Goal: Information Seeking & Learning: Learn about a topic

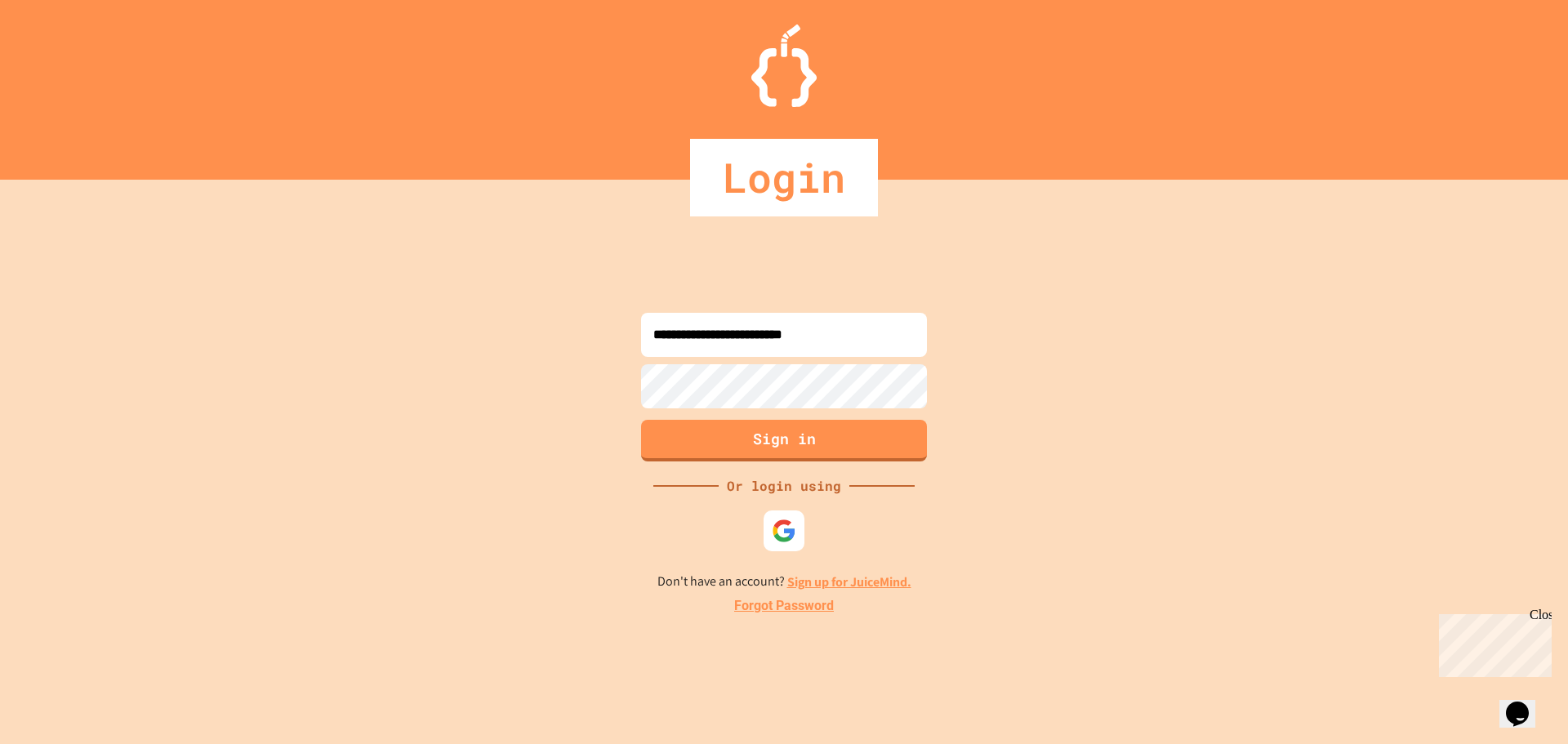
type input "**********"
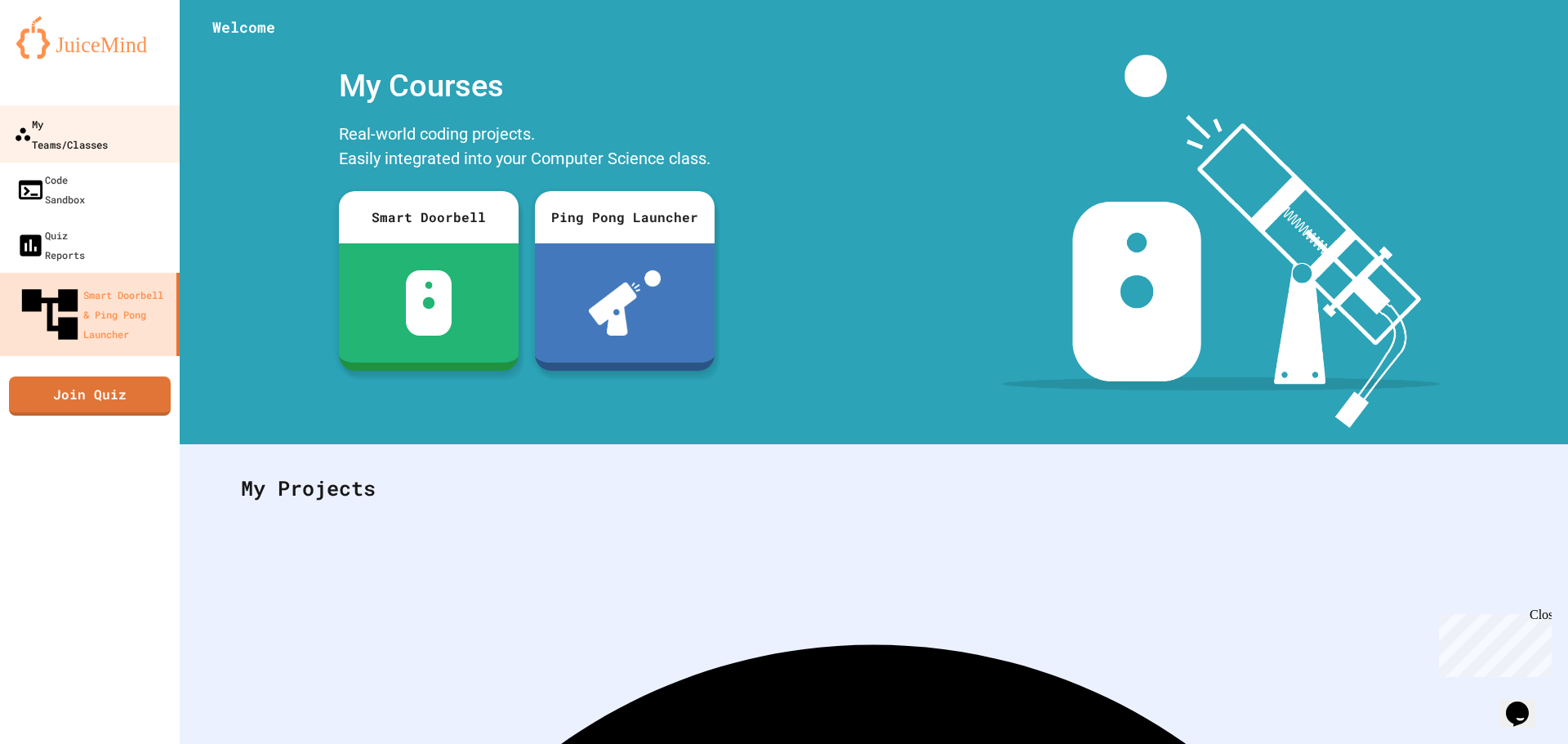
click at [43, 122] on div "My Teams/Classes" at bounding box center [60, 133] width 94 height 40
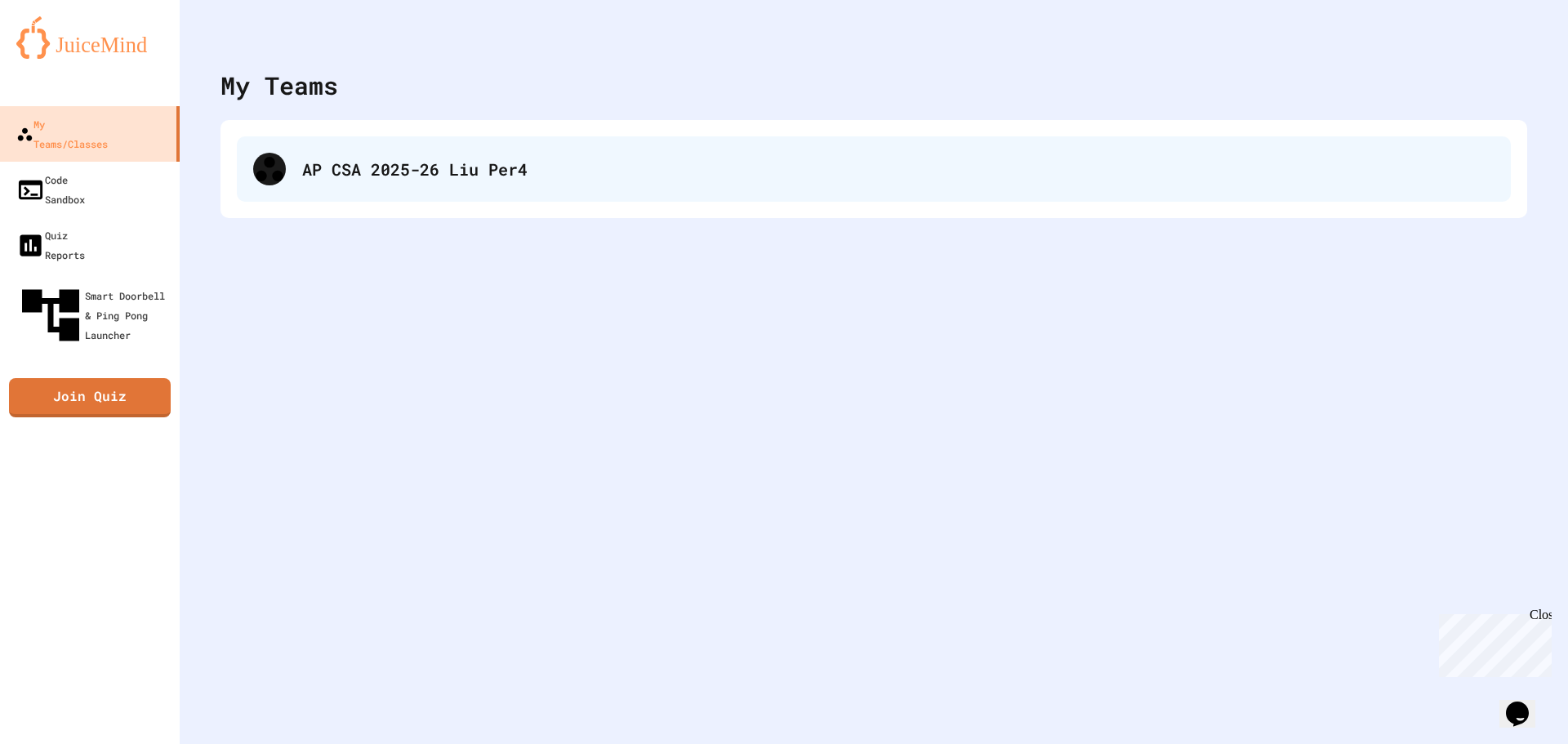
click at [361, 183] on div "AP CSA 2025-26 Liu Per4" at bounding box center [874, 169] width 1274 height 65
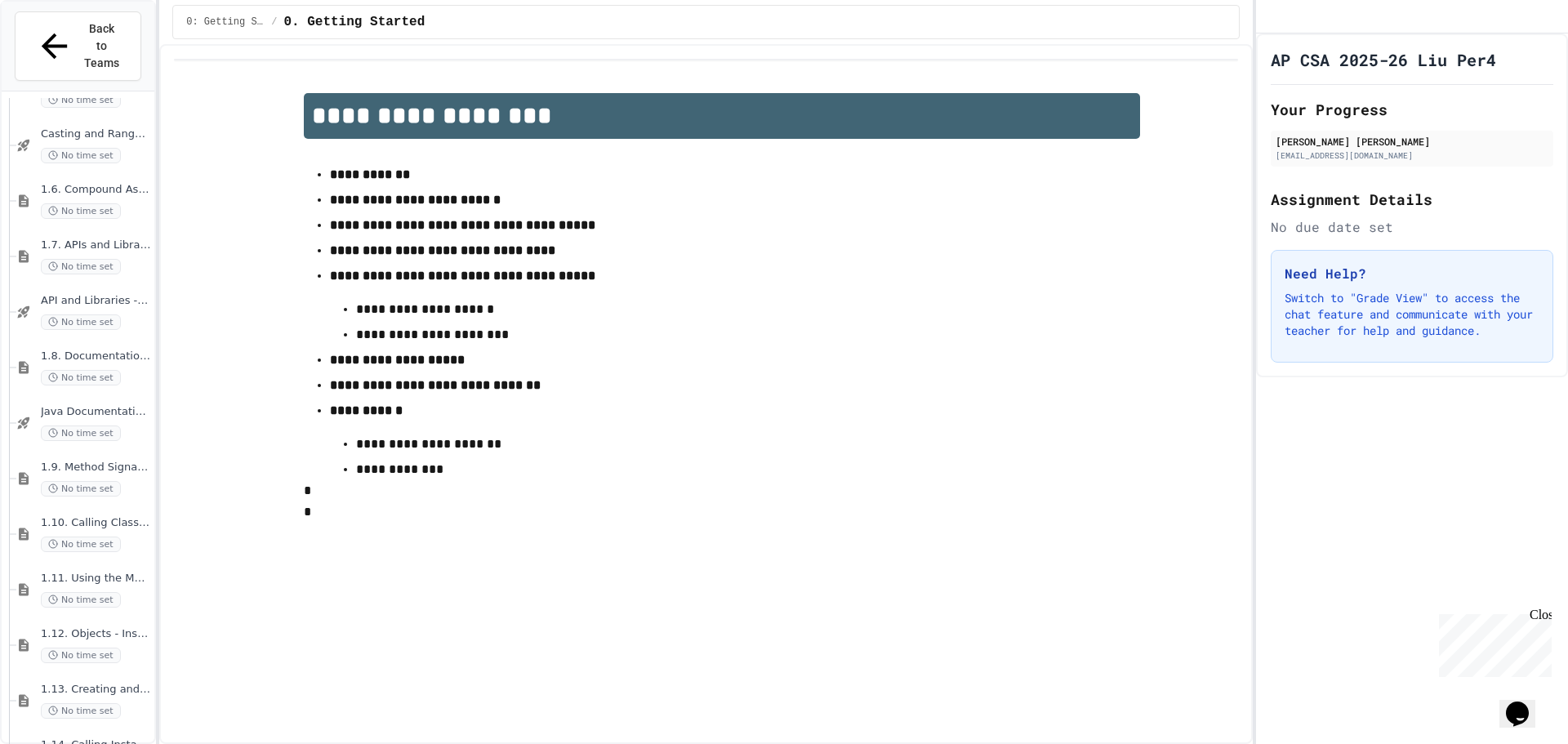
scroll to position [513, 0]
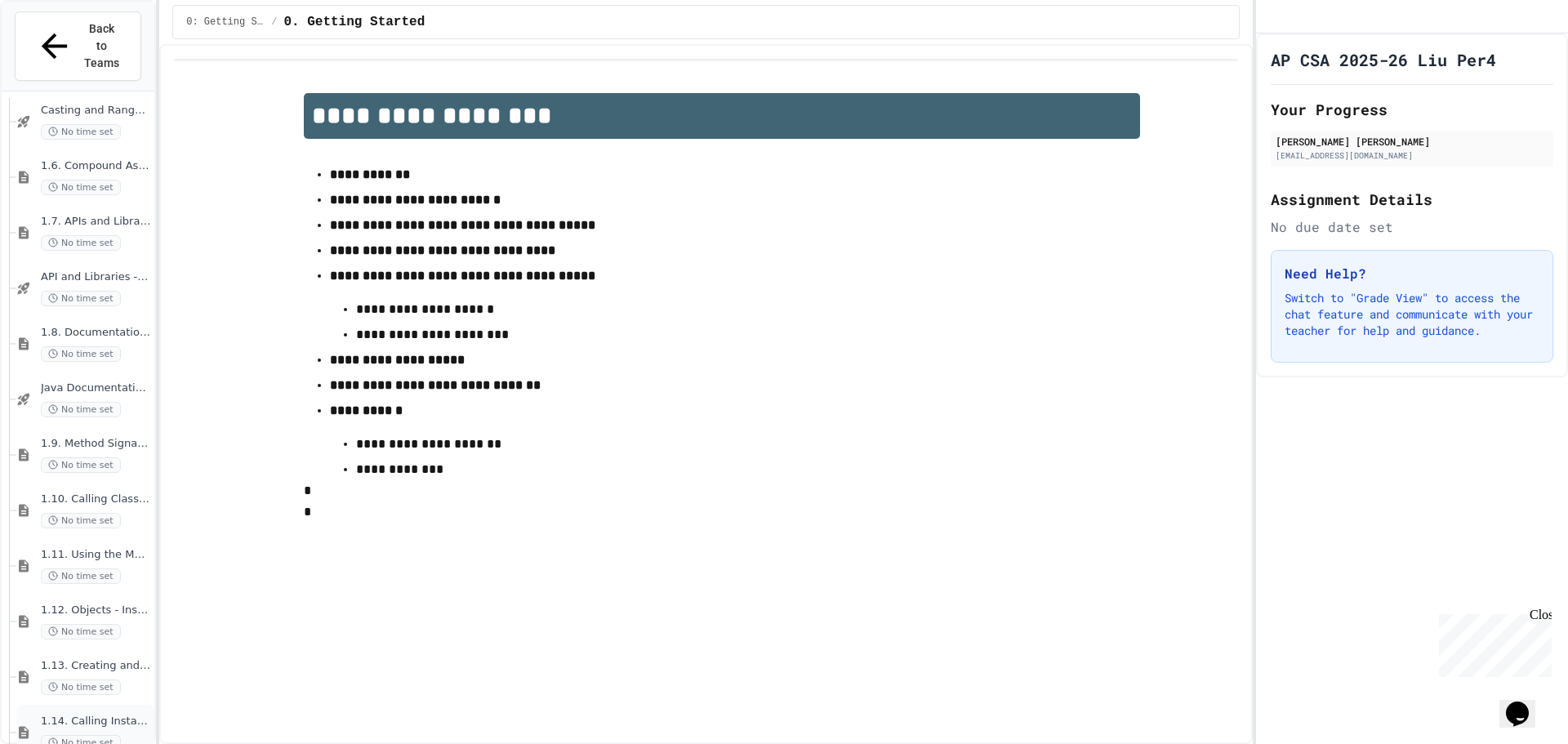
click at [90, 704] on div "1.14. Calling Instance Methods No time set" at bounding box center [86, 732] width 138 height 56
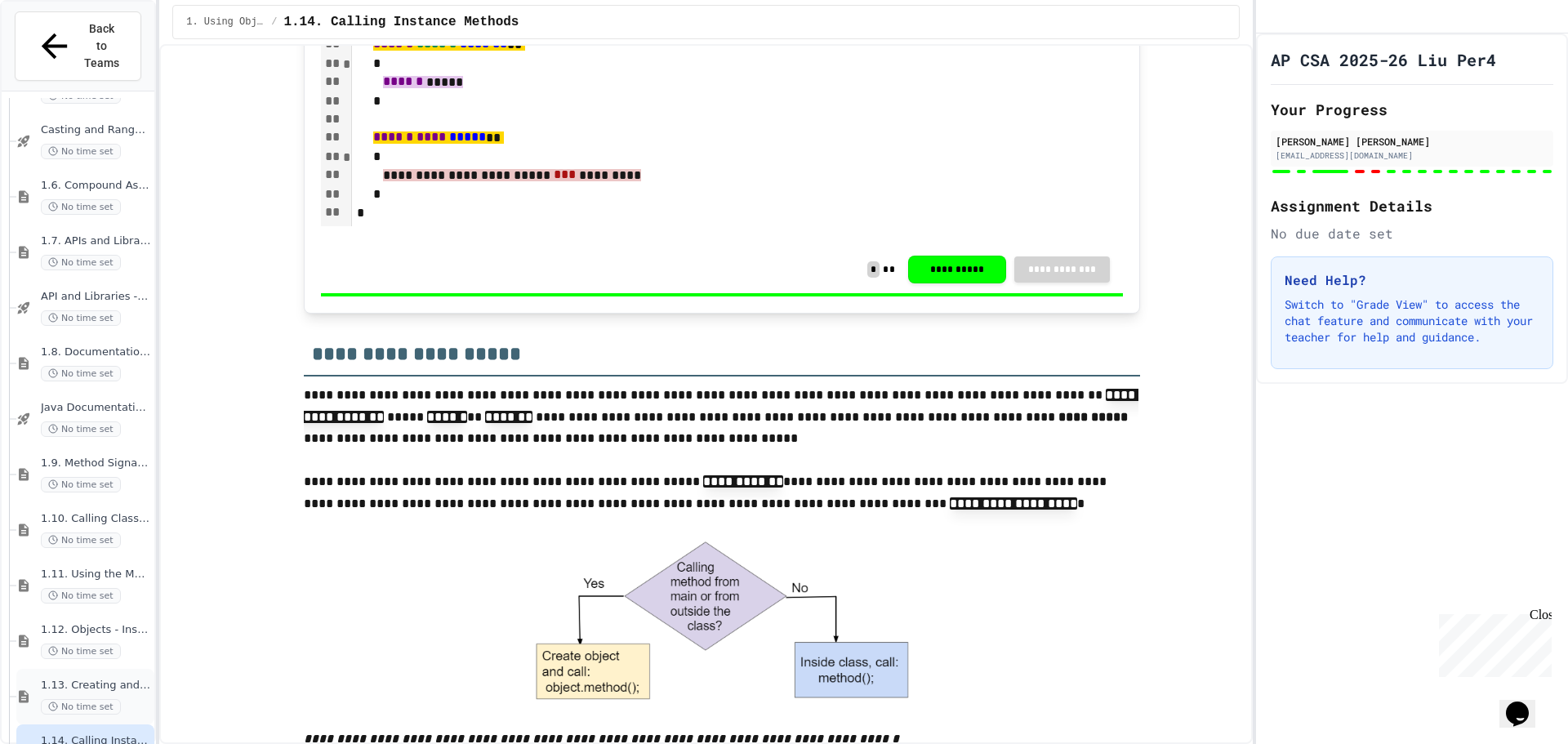
scroll to position [513, 0]
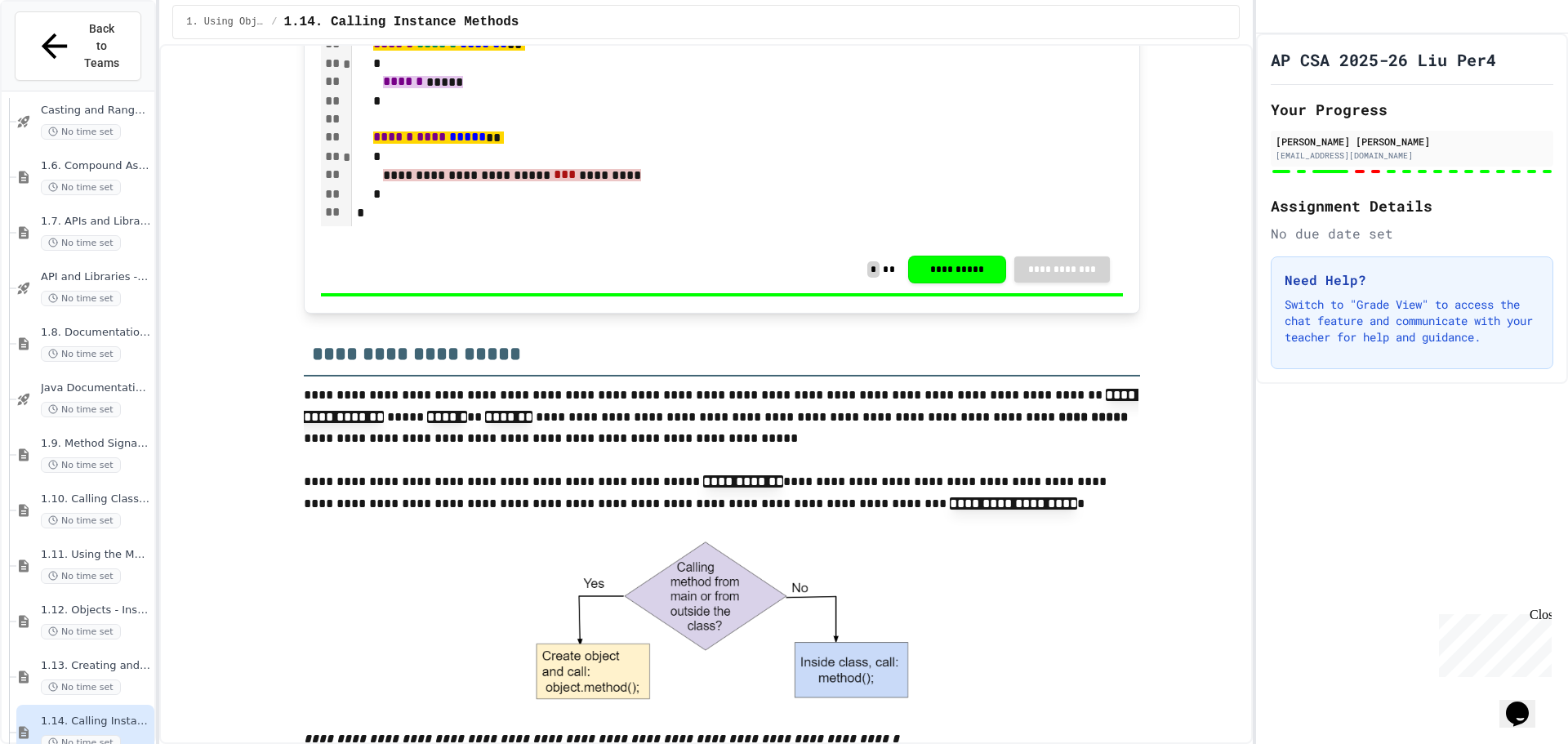
click at [93, 704] on div "1.14. Calling Instance Methods No time set" at bounding box center [86, 732] width 138 height 56
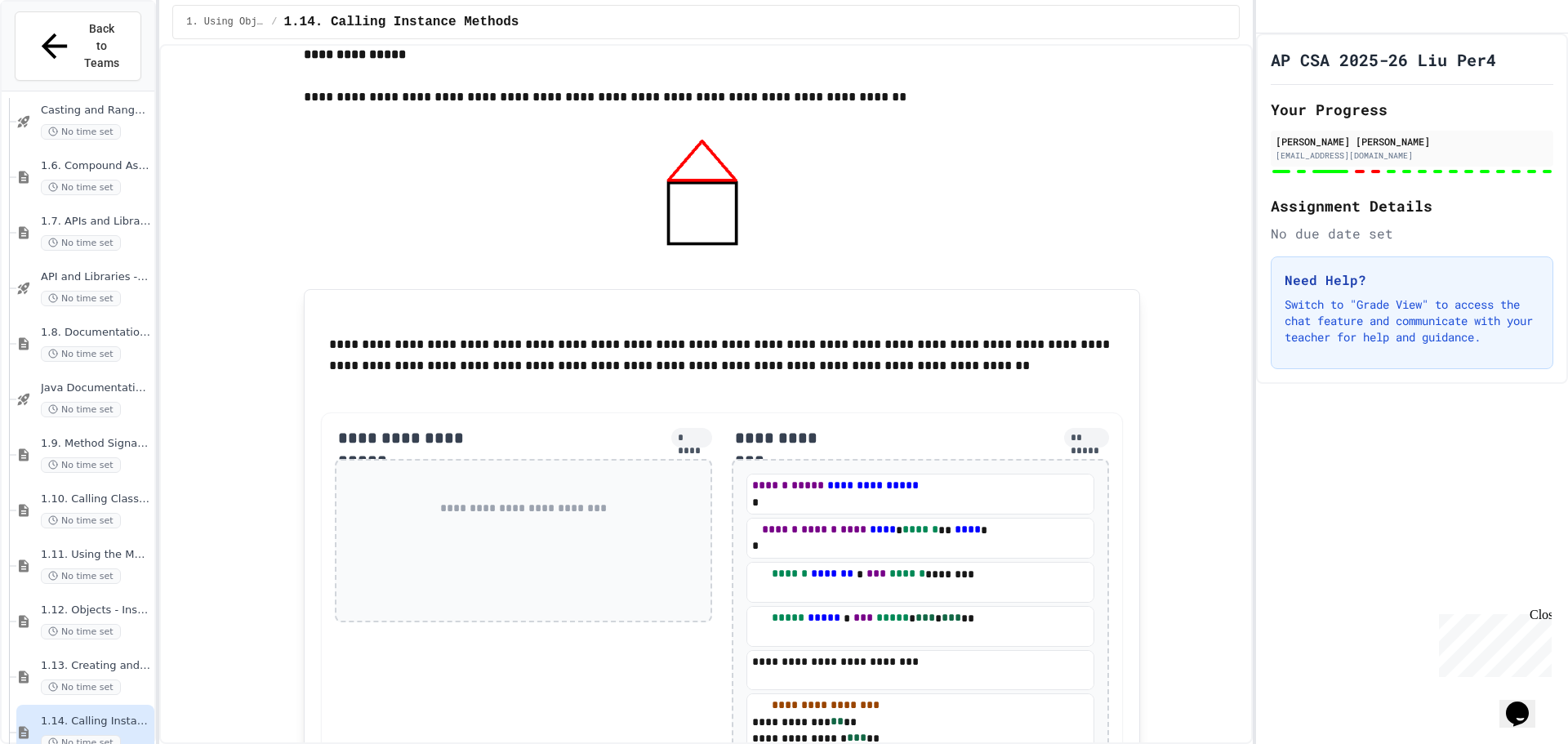
scroll to position [6530, 0]
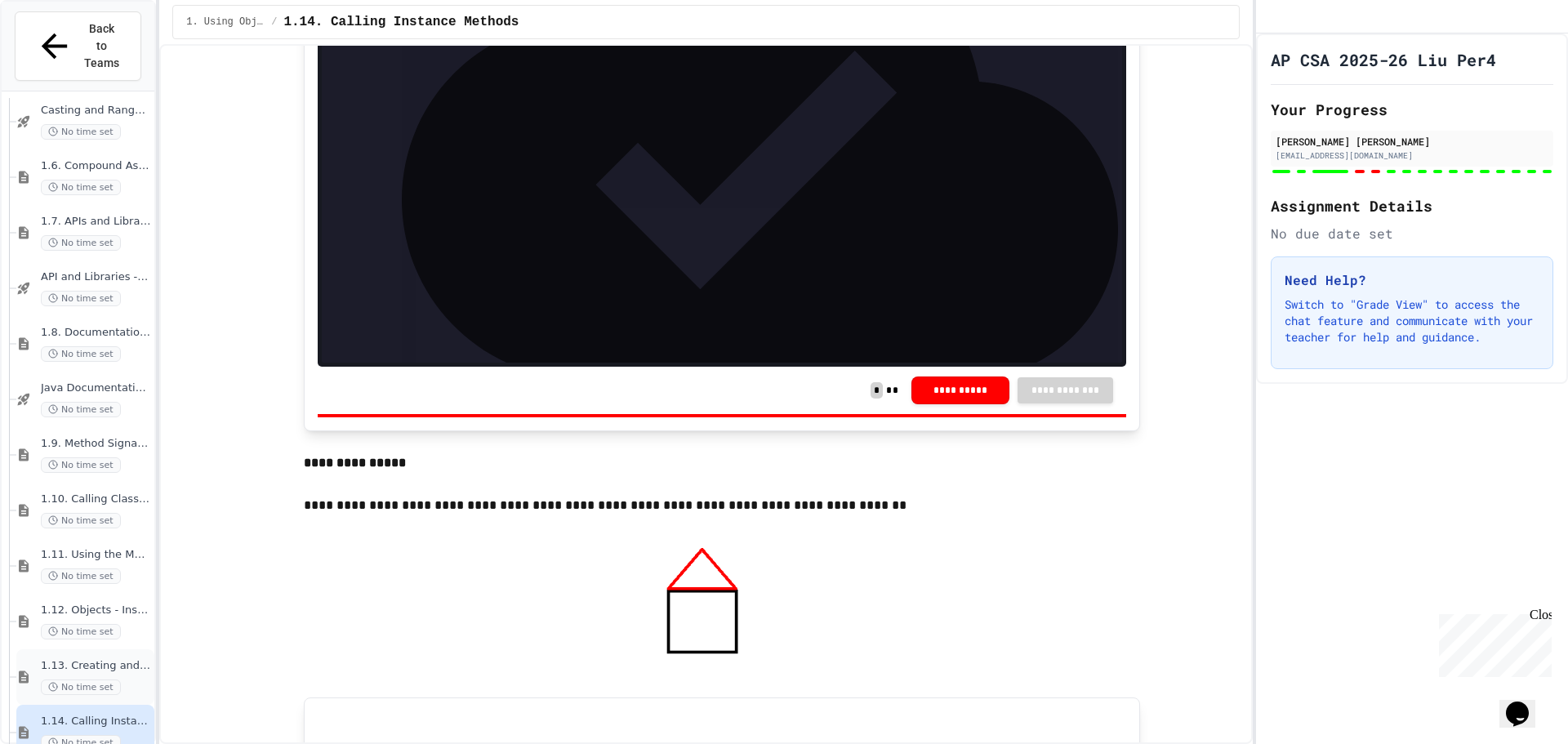
click at [34, 649] on div "1.13. Creating and Initializing Objects: Constructors No time set" at bounding box center [86, 677] width 138 height 56
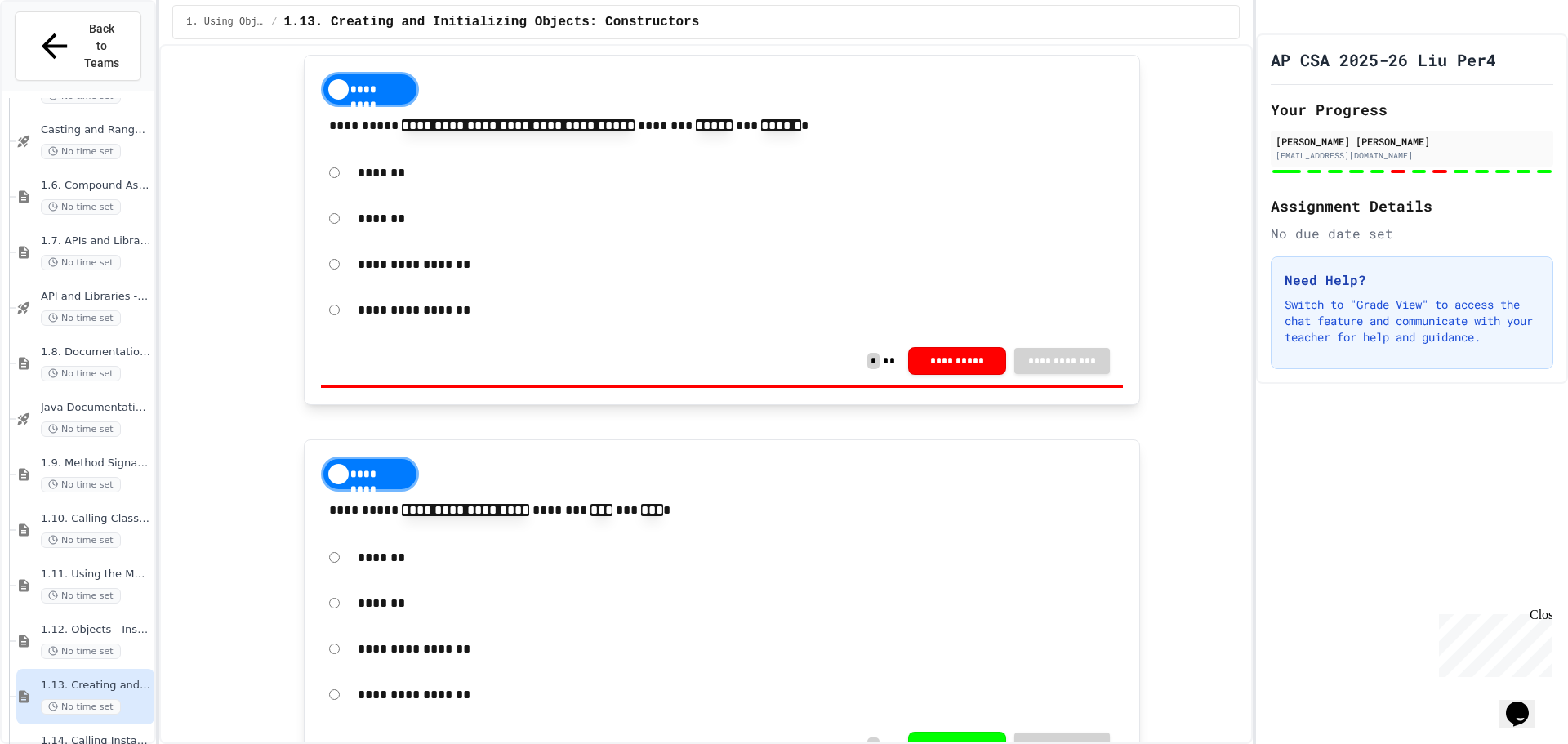
scroll to position [7872, 0]
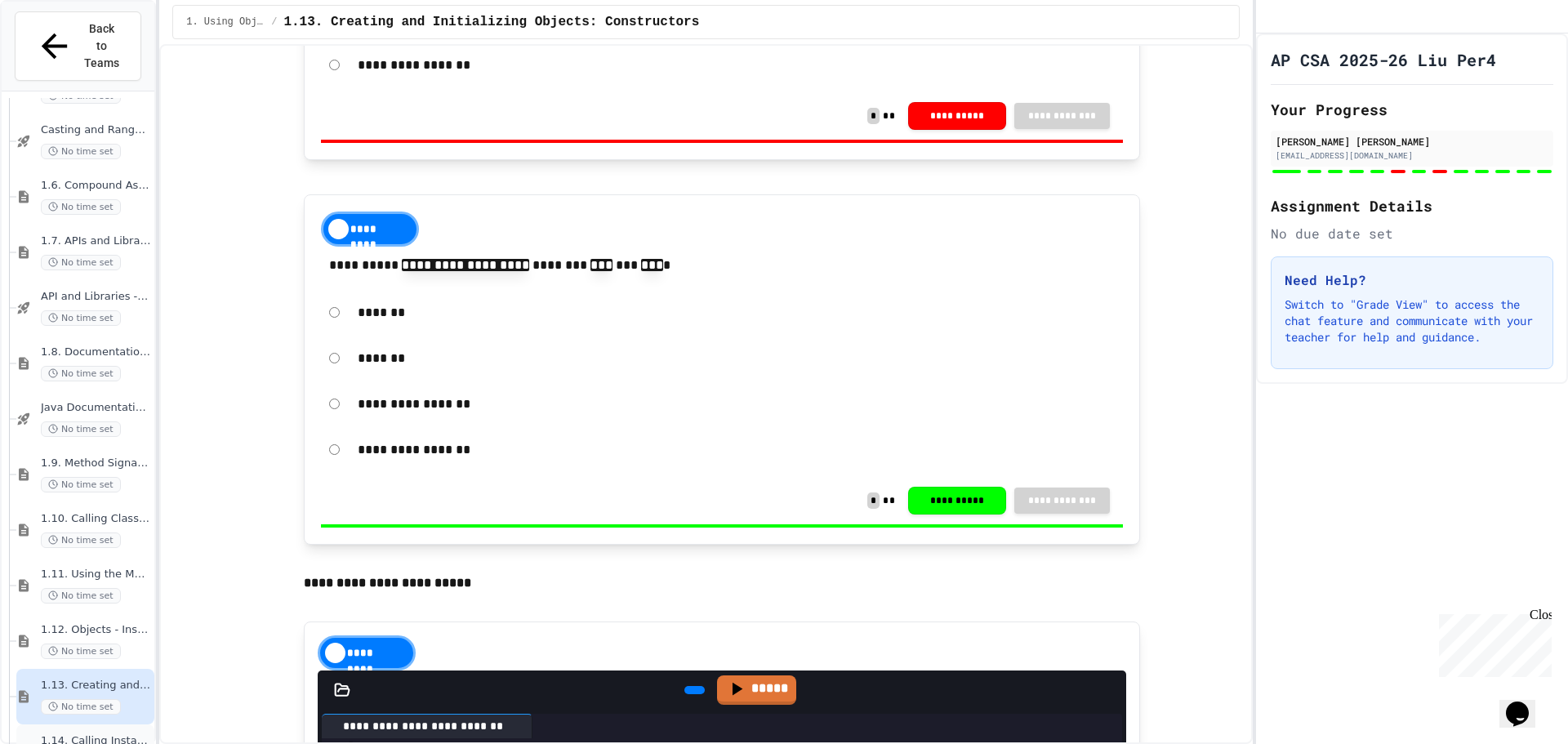
click at [30, 724] on div "1.14. Calling Instance Methods No time set" at bounding box center [86, 752] width 138 height 56
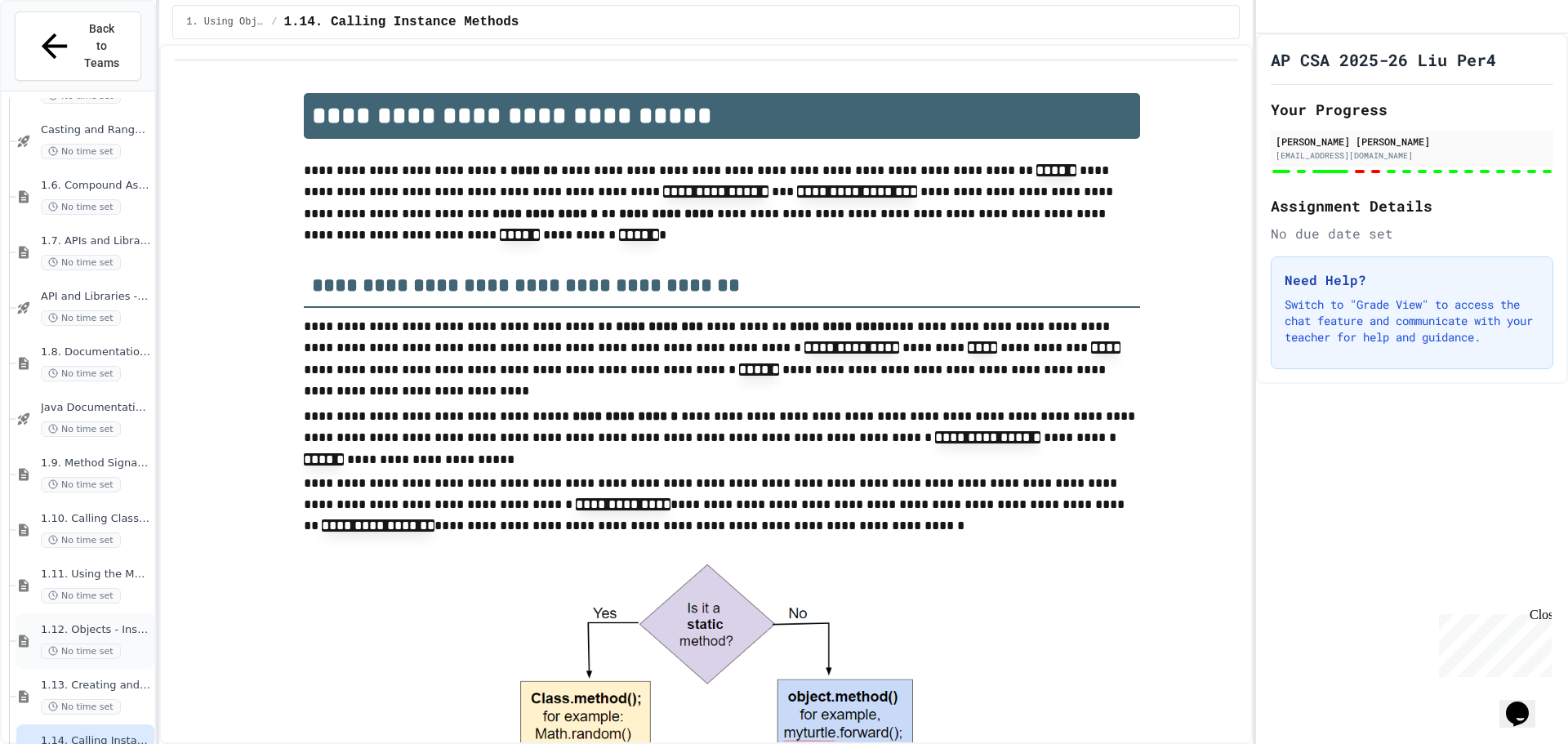
click at [107, 613] on div "1.12. Objects - Instances of Classes No time set" at bounding box center [86, 641] width 138 height 56
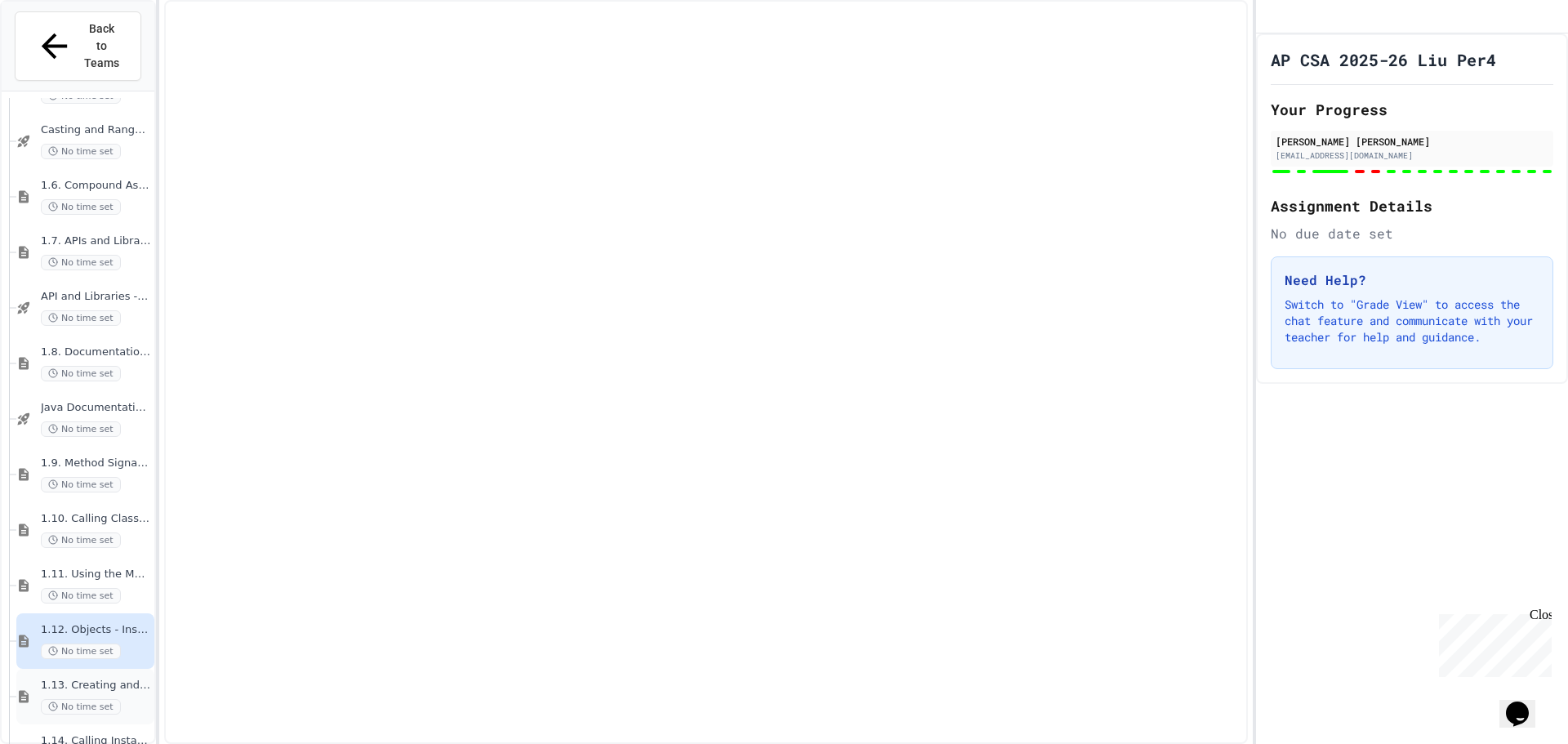
click at [103, 678] on span "1.13. Creating and Initializing Objects: Constructors" at bounding box center [96, 684] width 110 height 14
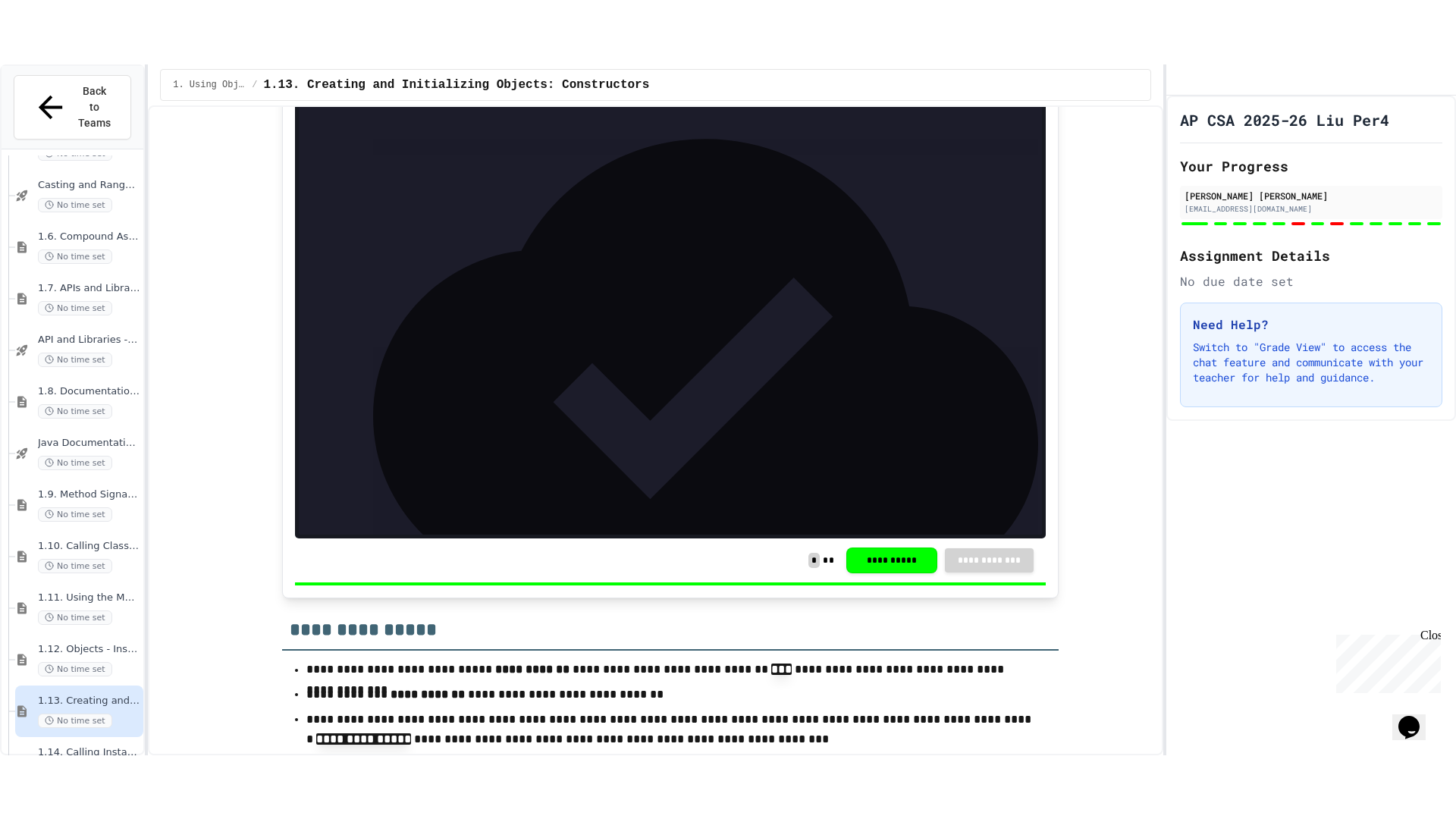
scroll to position [9306, 0]
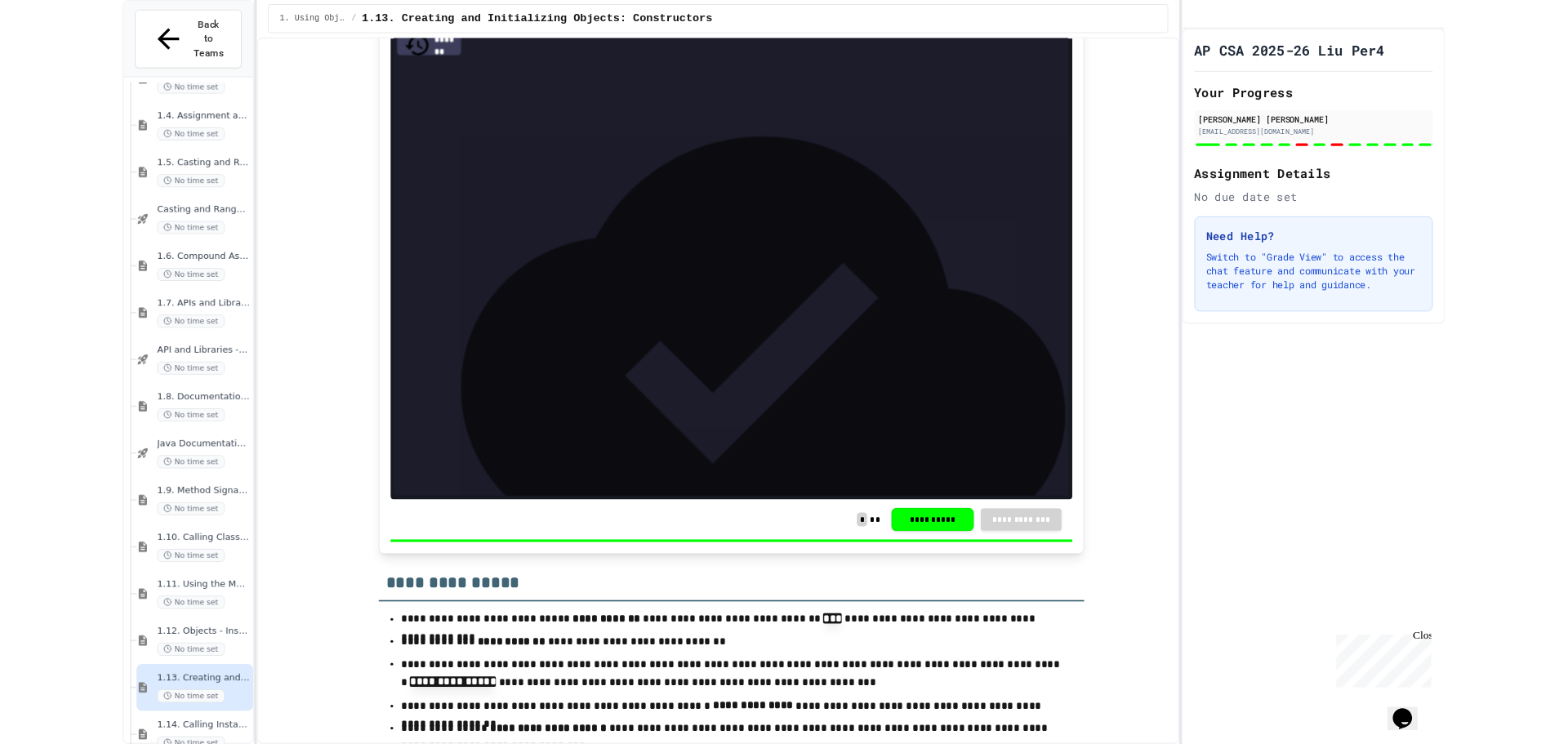
scroll to position [376, 0]
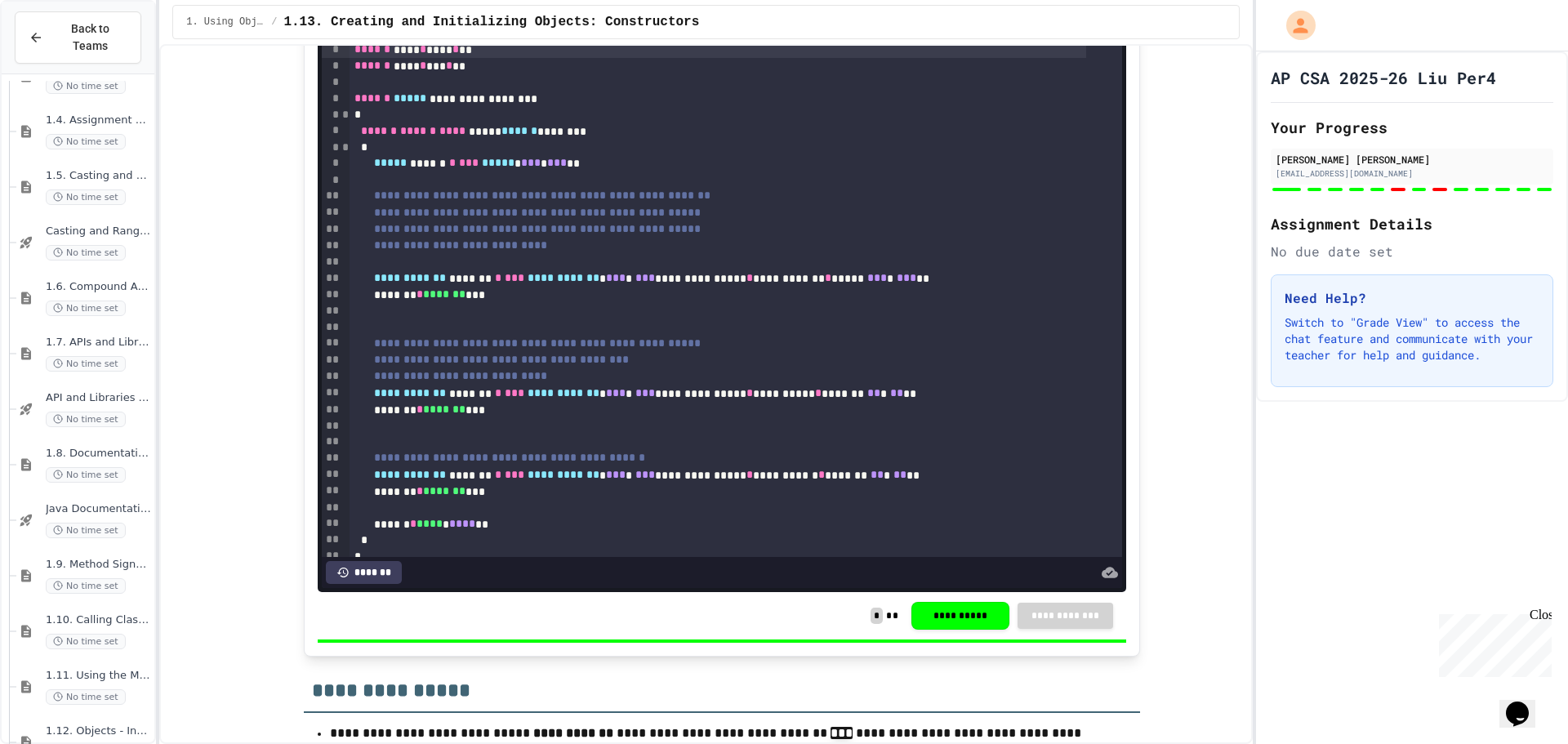
scroll to position [513, 0]
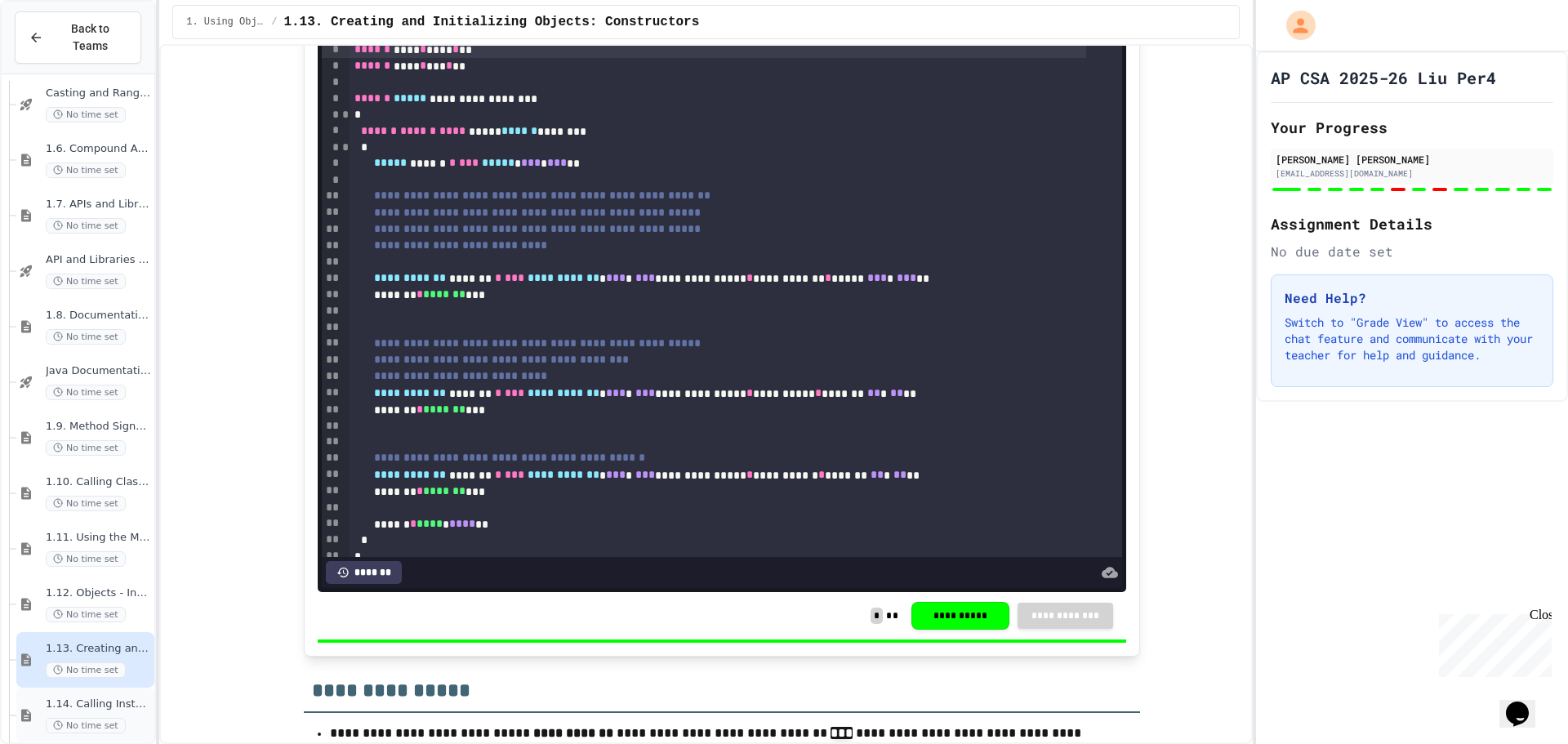
click at [60, 698] on span "1.14. Calling Instance Methods" at bounding box center [98, 704] width 105 height 14
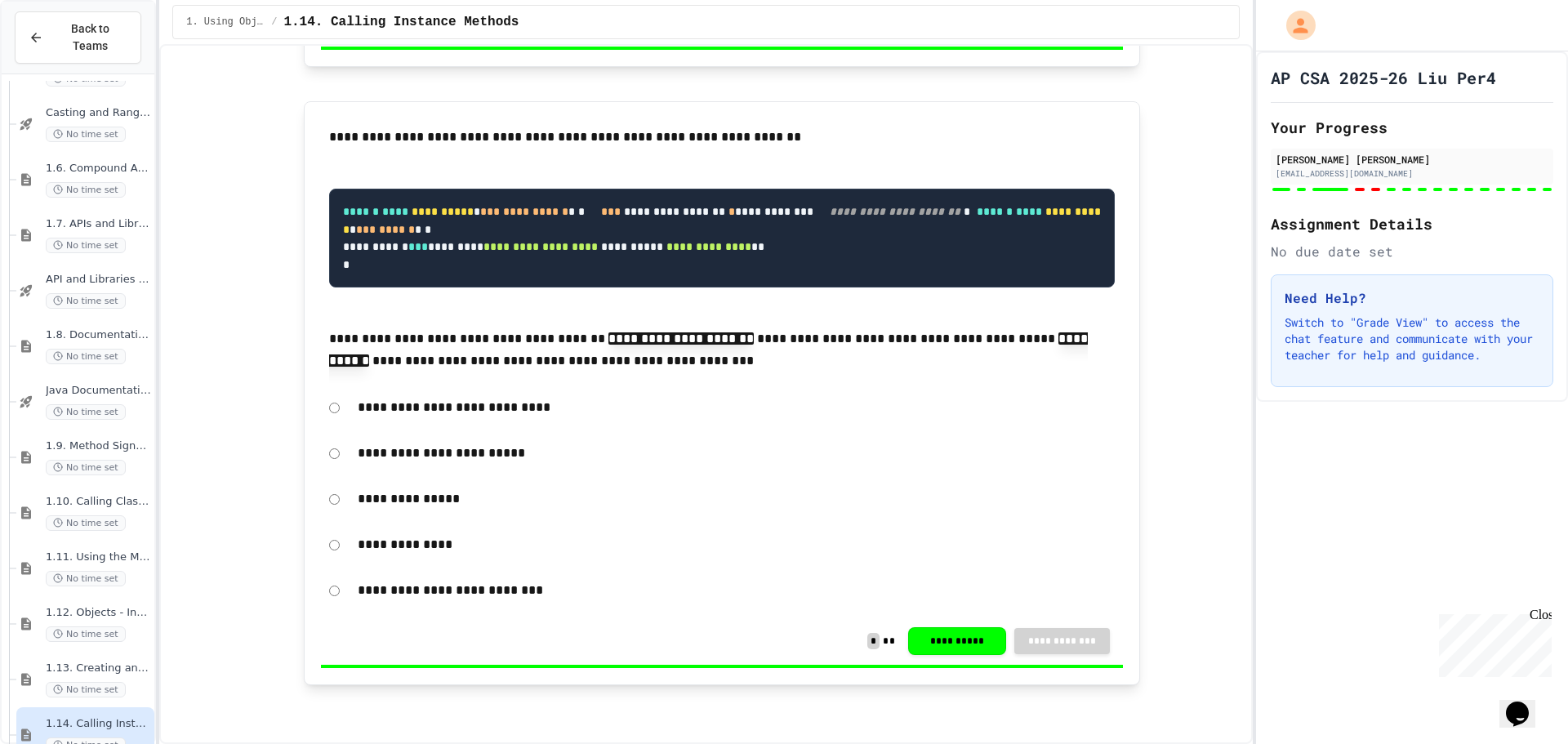
scroll to position [19918, 0]
click at [72, 661] on span "1.13. Creating and Initializing Objects: Constructors" at bounding box center [98, 668] width 105 height 14
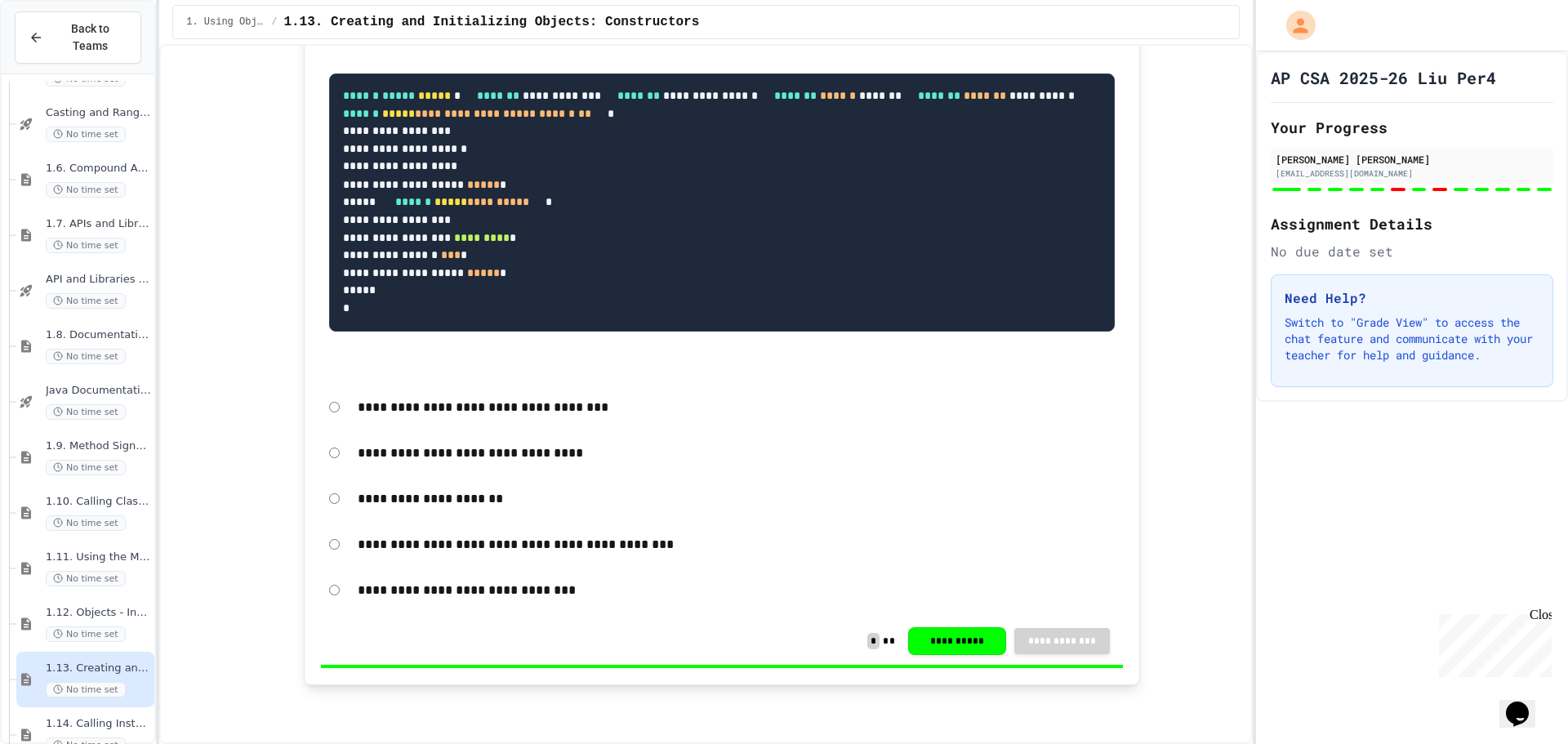
scroll to position [12109, 0]
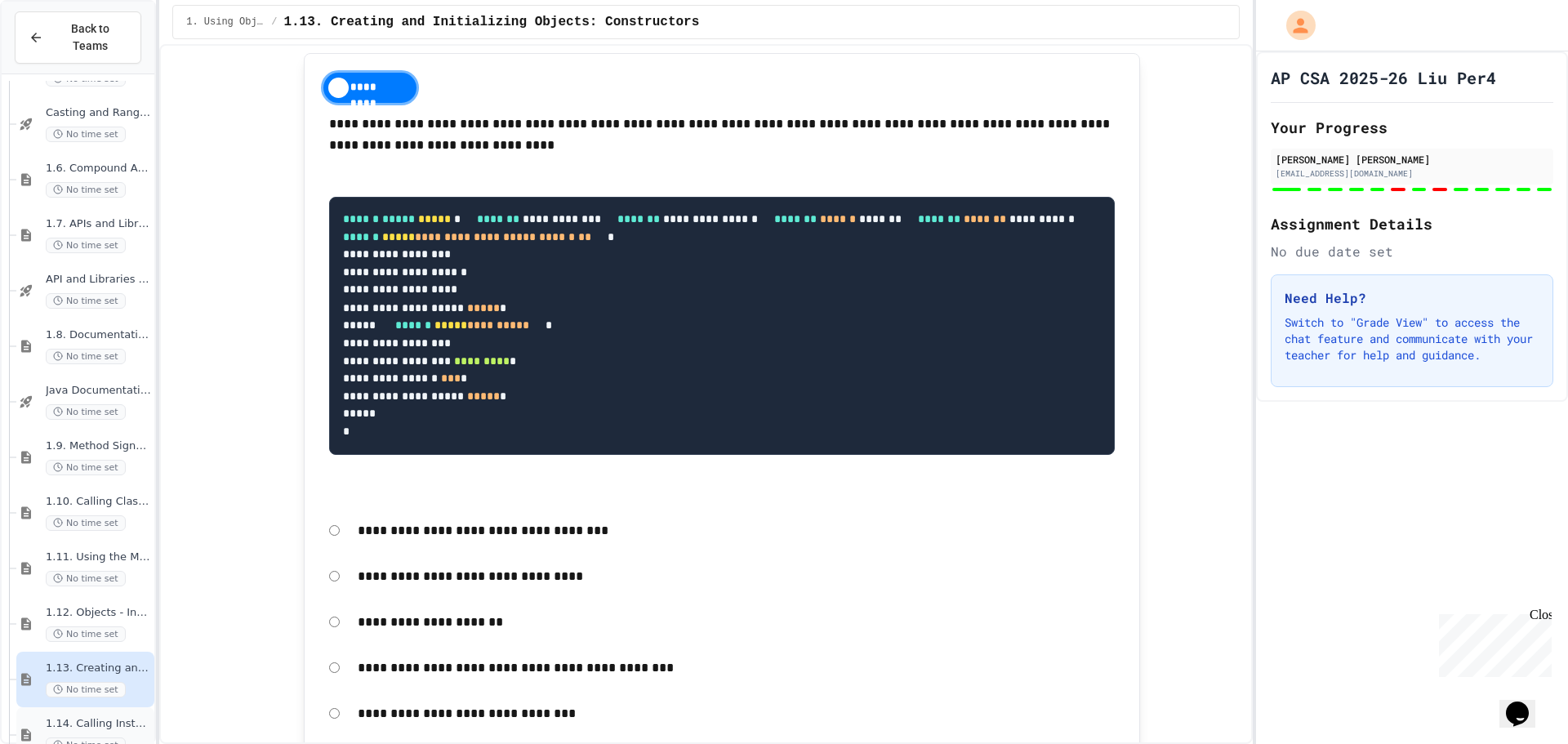
click at [75, 737] on span "No time set" at bounding box center [86, 745] width 80 height 16
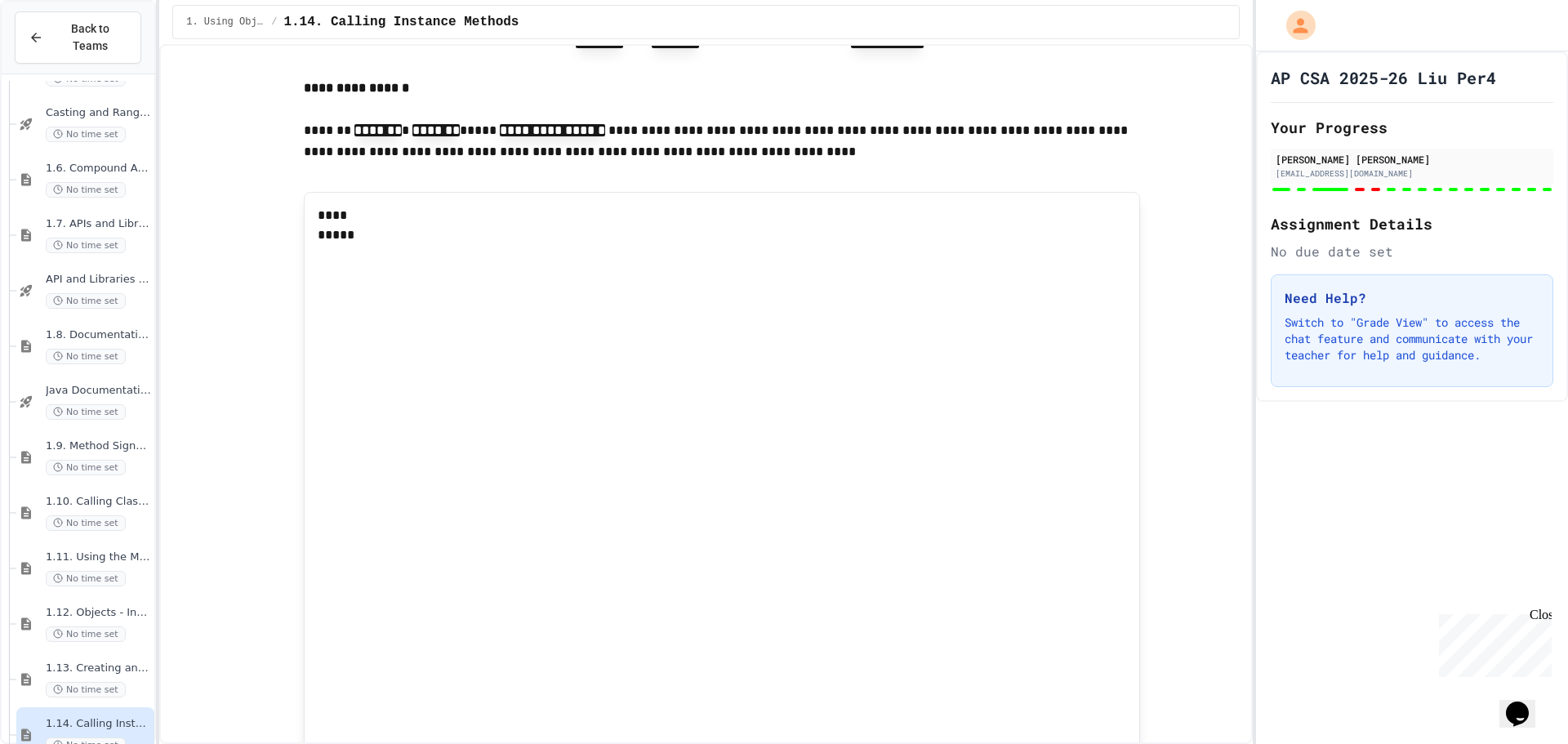
scroll to position [13469, 0]
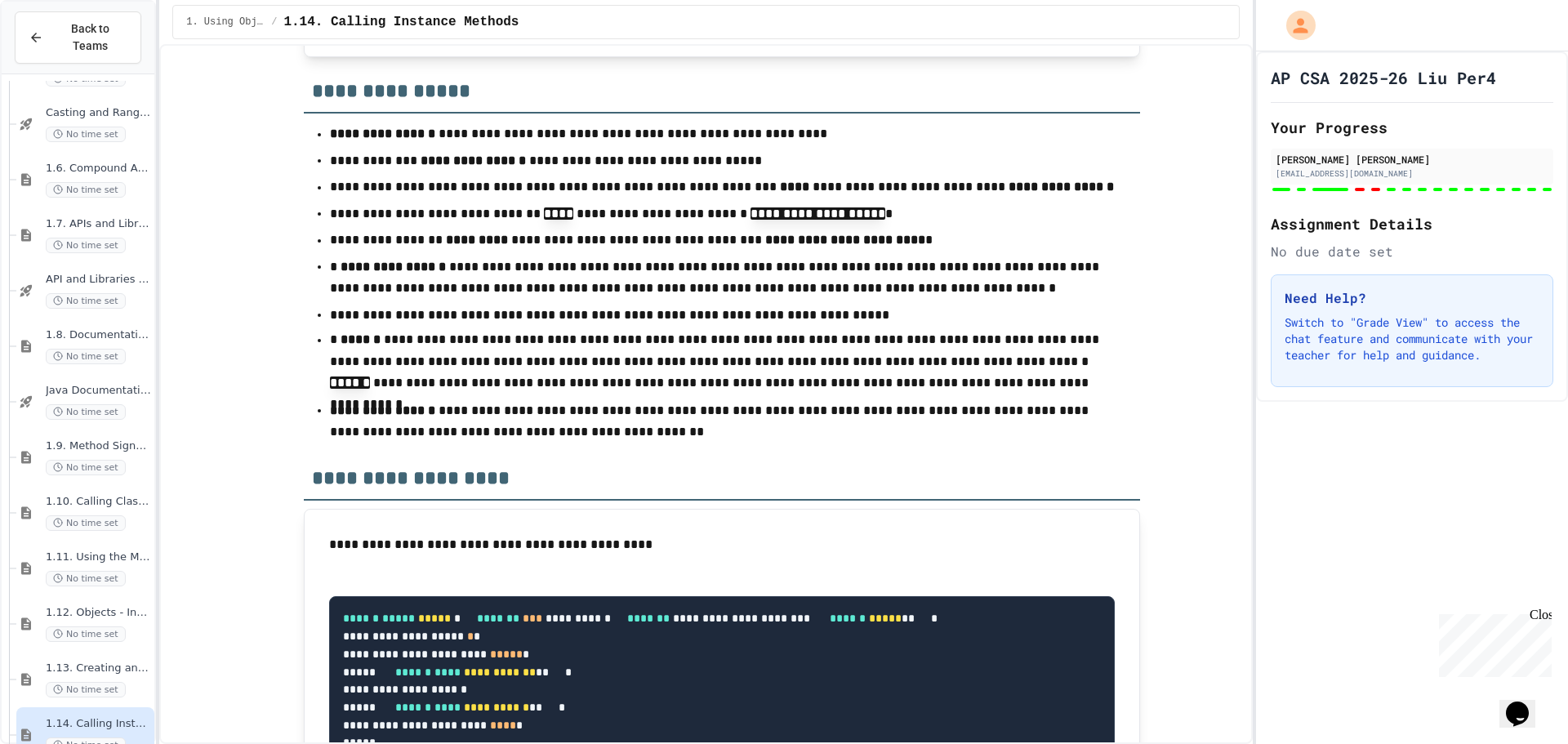
scroll to position [490, 0]
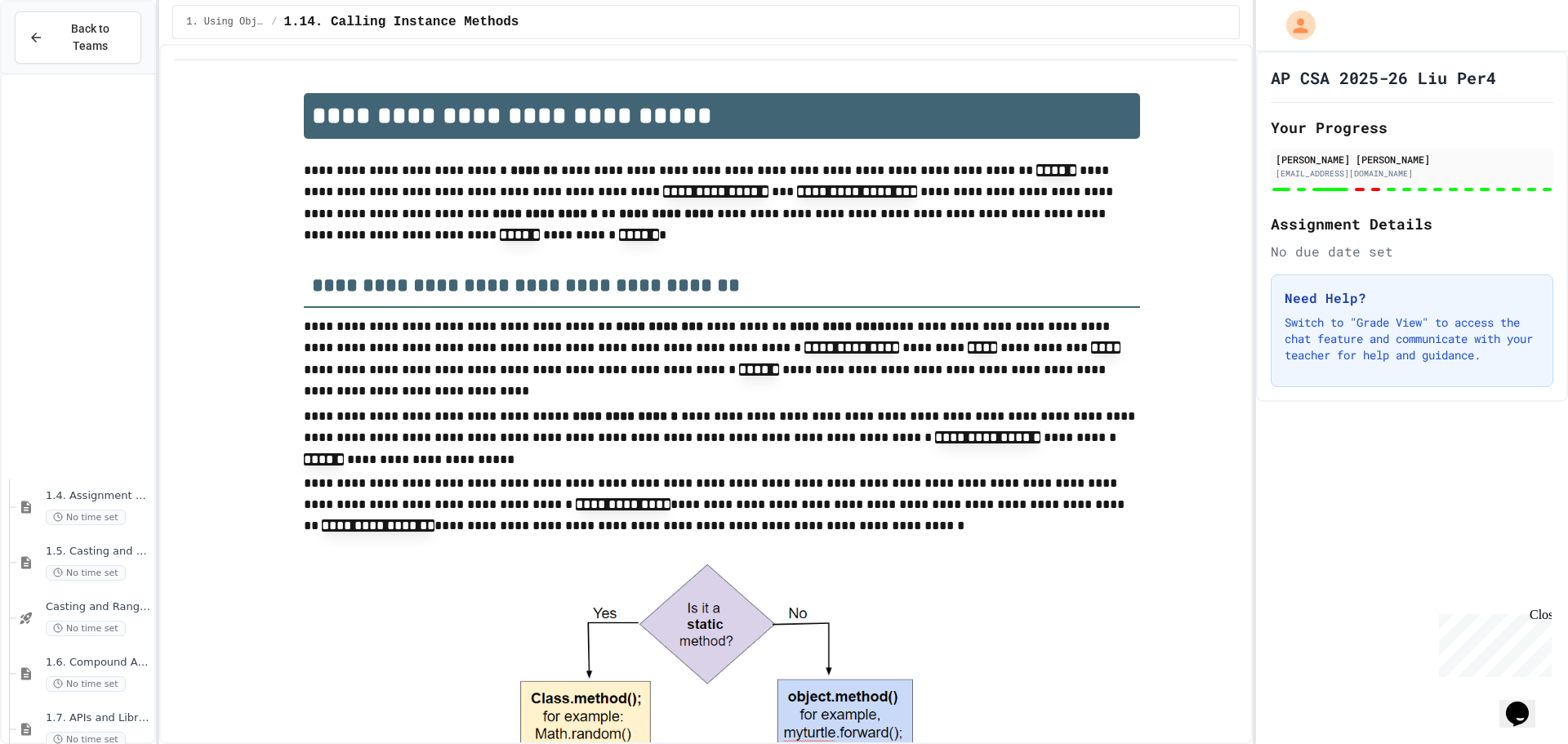
scroll to position [490, 0]
